Goal: Transaction & Acquisition: Purchase product/service

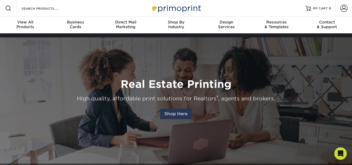
click at [175, 114] on link "Shop Here" at bounding box center [176, 114] width 32 height 10
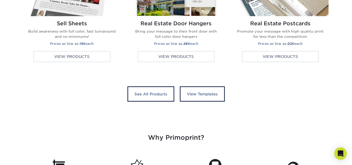
scroll to position [1061, 0]
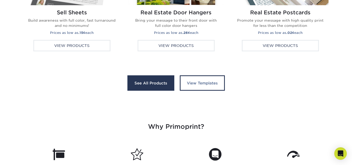
click at [146, 82] on link "See All Products" at bounding box center [150, 83] width 47 height 16
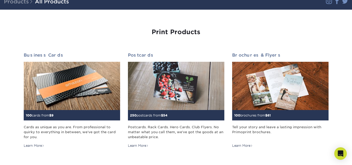
scroll to position [38, 0]
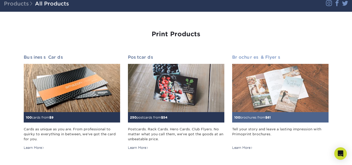
click at [266, 99] on img at bounding box center [280, 88] width 96 height 48
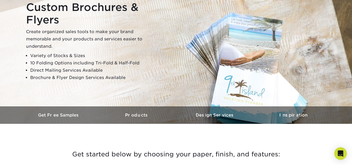
scroll to position [53, 0]
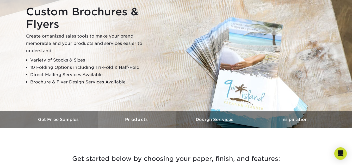
click at [143, 118] on h3 "Products" at bounding box center [137, 119] width 78 height 5
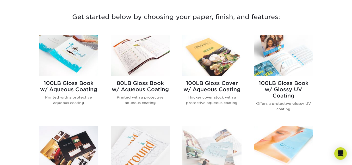
scroll to position [193, 0]
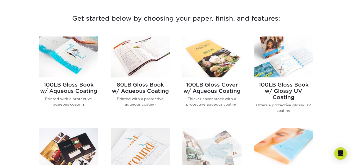
click at [129, 86] on h2 "80LB Gloss Book w/ Aqueous Coating" at bounding box center [140, 88] width 59 height 13
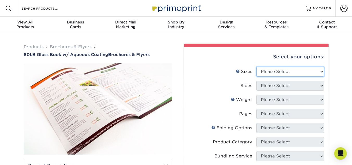
click at [322, 71] on select "Please Select 3.67" x 8.5" 3.67" x 8.5" 4" x 6" 4" x 8.5" 4" x 9" 4" x 11" 4" x…" at bounding box center [291, 72] width 68 height 10
select select "4.00x11.00"
click at [257, 67] on select "Please Select 3.67" x 8.5" 3.67" x 8.5" 4" x 6" 4" x 8.5" 4" x 9" 4" x 11" 4" x…" at bounding box center [291, 72] width 68 height 10
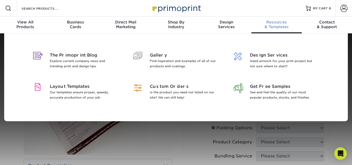
click at [268, 20] on link "Resources & Templates" at bounding box center [277, 25] width 50 height 17
drag, startPoint x: 268, startPoint y: 20, endPoint x: 206, endPoint y: 122, distance: 119.7
click at [206, 33] on nav "Resources Menu Search Products Account SIGN IN CREATE AN ACCOUNT forgot passwor…" at bounding box center [176, 16] width 352 height 33
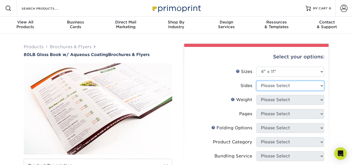
click at [321, 86] on select "Please Select Print Both Sides Print Front Only" at bounding box center [291, 86] width 68 height 10
select select "13abbda7-1d64-4f25-8bb2-c179b224825d"
click at [257, 81] on select "Please Select Print Both Sides Print Front Only" at bounding box center [291, 86] width 68 height 10
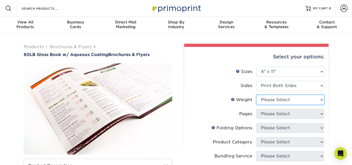
click at [322, 100] on select "Please Select 80LB" at bounding box center [291, 100] width 68 height 10
select select "80LB"
click at [257, 95] on select "Please Select 80LB" at bounding box center [291, 100] width 68 height 10
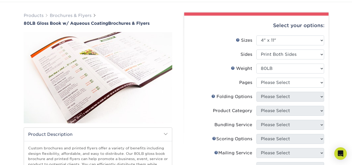
scroll to position [29, 0]
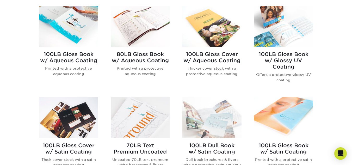
scroll to position [227, 0]
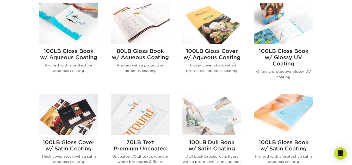
click at [74, 146] on h2 "100LB Gloss Cover w/ Satin Coating" at bounding box center [68, 145] width 59 height 13
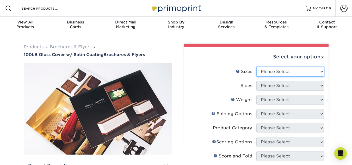
click at [321, 72] on select "Please Select 3.67" x 8.5" 4" x 8.5" 4" x 11" 4" x 12" 4.25" x 11" 5.5" x 8.5" …" at bounding box center [291, 72] width 68 height 10
select select "4.00x8.50"
click at [257, 67] on select "Please Select 3.67" x 8.5" 4" x 8.5" 4" x 11" 4" x 12" 4.25" x 11" 5.5" x 8.5" …" at bounding box center [291, 72] width 68 height 10
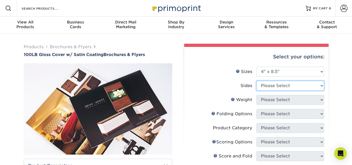
click at [321, 84] on select "Please Select Print Both Sides Print Front Only" at bounding box center [291, 86] width 68 height 10
select select "13abbda7-1d64-4f25-8bb2-c179b224825d"
click at [257, 81] on select "Please Select Print Both Sides Print Front Only" at bounding box center [291, 86] width 68 height 10
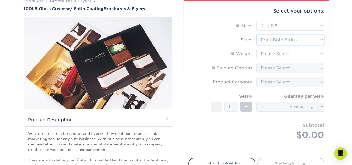
scroll to position [47, 0]
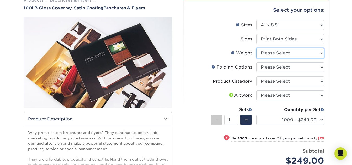
click at [320, 53] on select "Please Select 100LB" at bounding box center [291, 53] width 68 height 10
select select "100LB"
click at [257, 48] on select "Please Select 100LB" at bounding box center [291, 53] width 68 height 10
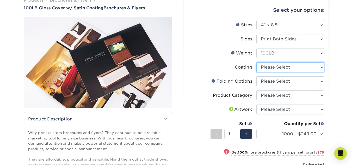
click at [321, 66] on select at bounding box center [291, 67] width 68 height 10
select select "1753ff32-3d28-4f95-990a-6fda0dbe3d7c"
click at [257, 62] on select at bounding box center [291, 67] width 68 height 10
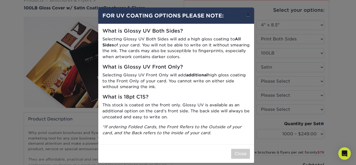
click at [244, 14] on button "×" at bounding box center [248, 15] width 12 height 15
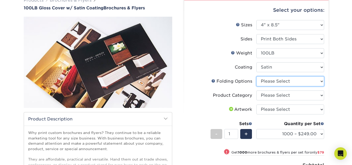
click at [321, 81] on select "Please Select FLAT - No Folding" at bounding box center [291, 81] width 68 height 10
select select "9b1d5825-34d1-4721-9874-ed79abb003d7"
click at [257, 76] on select "Please Select FLAT - No Folding" at bounding box center [291, 81] width 68 height 10
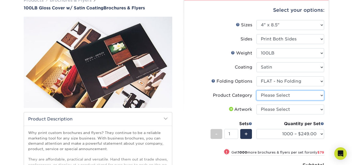
click at [322, 95] on select "Please Select Flyers and Brochures" at bounding box center [291, 95] width 68 height 10
select select "1a668080-6b7c-4174-b399-2c3833b27ef4"
click at [257, 90] on select "Please Select Flyers and Brochures" at bounding box center [291, 95] width 68 height 10
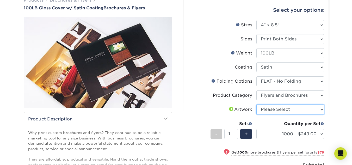
click at [321, 109] on select "Please Select I will upload files I need a design - $175" at bounding box center [291, 110] width 68 height 10
select select "upload"
click at [257, 105] on select "Please Select I will upload files I need a design - $175" at bounding box center [291, 110] width 68 height 10
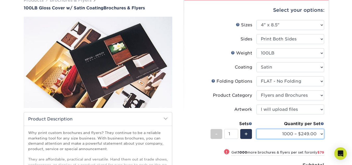
click at [321, 134] on select "1000 – $249.00 2000 – $328.00 2500 – $342.00 3000 – $421.00 4000 – $507.00 5000…" at bounding box center [291, 134] width 68 height 10
click at [335, 124] on div "Products Brochures & Flyers 100LB Gloss Cover w/ Satin Coating Brochures & Flye…" at bounding box center [176, 123] width 352 height 272
